Goal: Navigation & Orientation: Find specific page/section

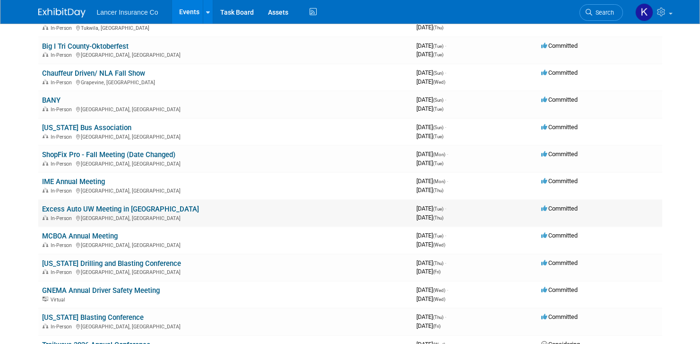
scroll to position [347, 0]
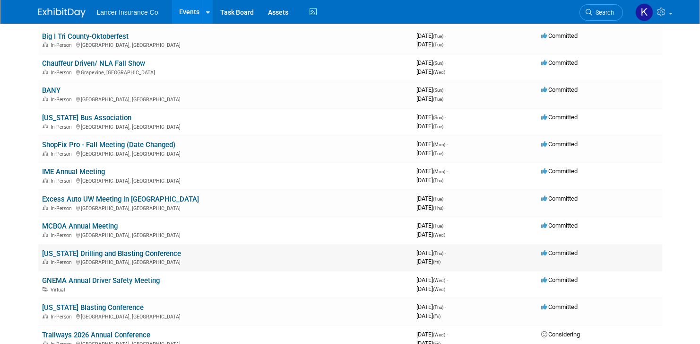
click at [134, 250] on link "[US_STATE] Drilling and Blasting Conference" at bounding box center [111, 253] width 139 height 9
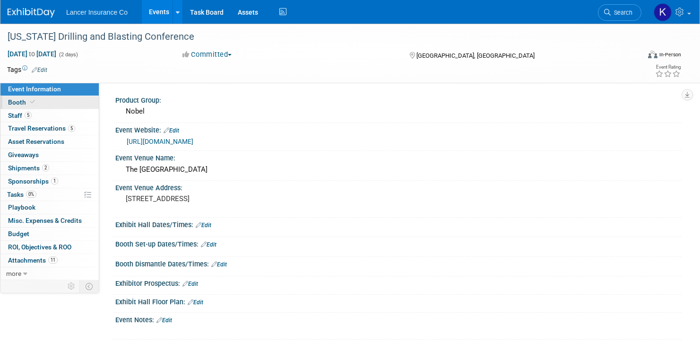
click at [20, 102] on span "Booth" at bounding box center [22, 102] width 29 height 8
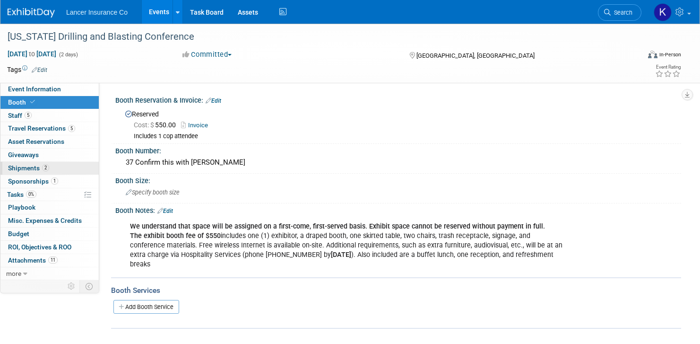
click at [23, 170] on span "Shipments 2" at bounding box center [28, 168] width 41 height 8
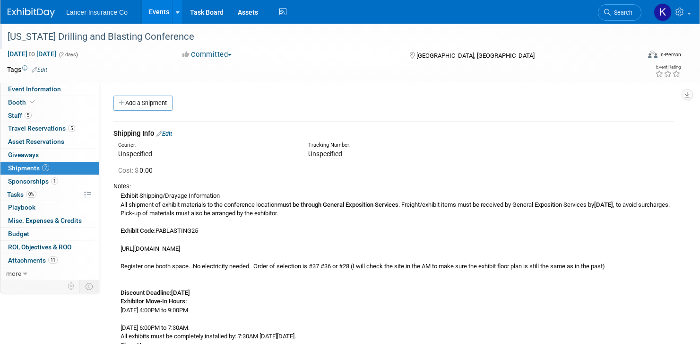
drag, startPoint x: 197, startPoint y: 36, endPoint x: 1, endPoint y: 38, distance: 196.3
click at [1, 38] on div "[US_STATE] Drilling and Blasting Conference" at bounding box center [315, 37] width 631 height 26
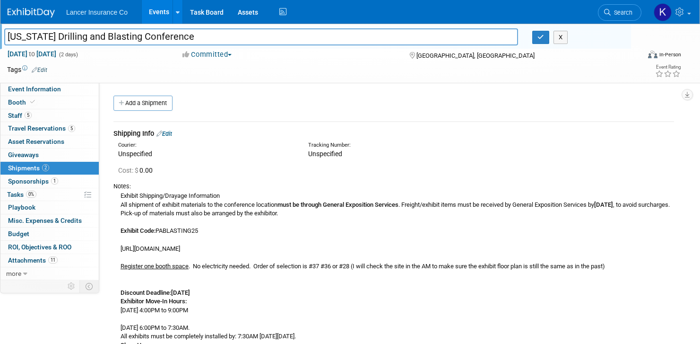
drag, startPoint x: 210, startPoint y: 37, endPoint x: 2, endPoint y: 37, distance: 207.2
click at [2, 37] on div "[US_STATE] Drilling and Blasting Conference" at bounding box center [261, 38] width 528 height 14
click at [27, 181] on span "Sponsorships 1" at bounding box center [33, 181] width 50 height 8
